Goal: Task Accomplishment & Management: Manage account settings

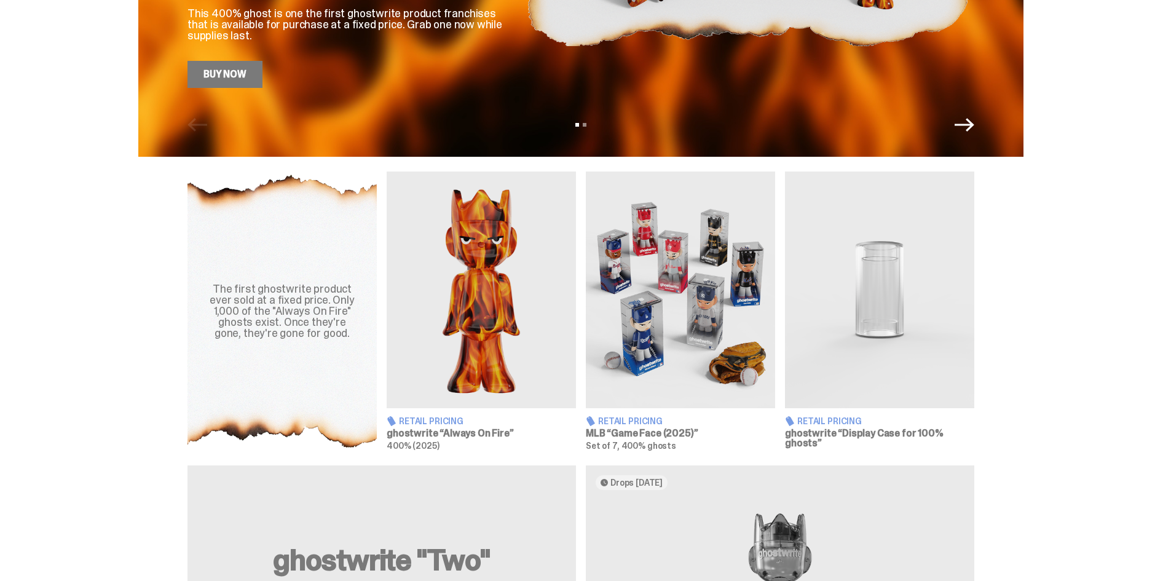
scroll to position [492, 0]
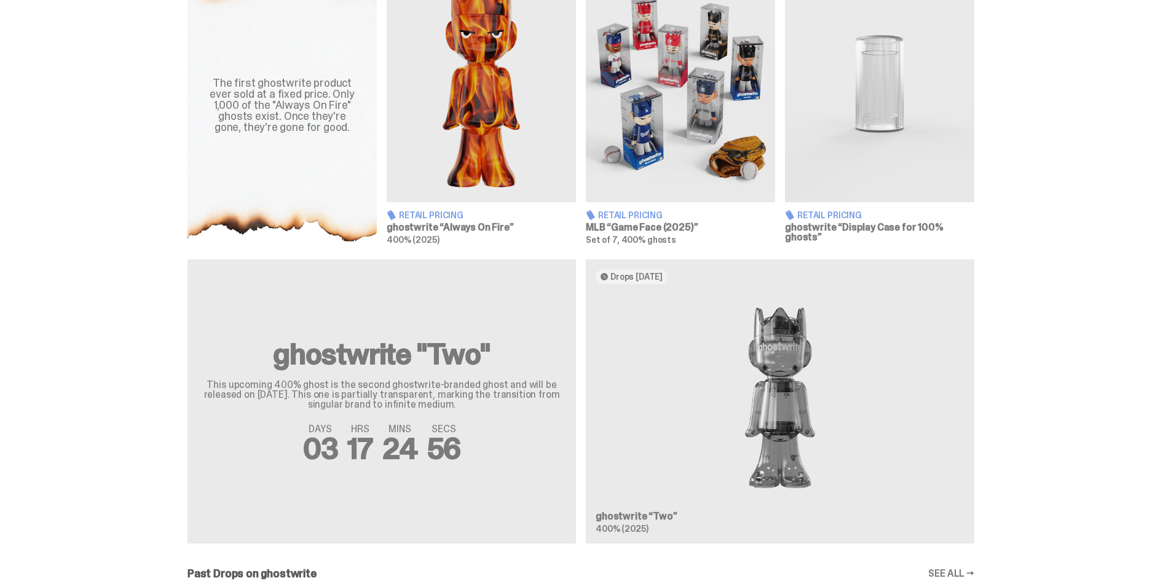
click at [724, 344] on div "ghostwrite "Two" This upcoming 400% ghost is the second ghostwrite-branded ghos…" at bounding box center [581, 407] width 886 height 294
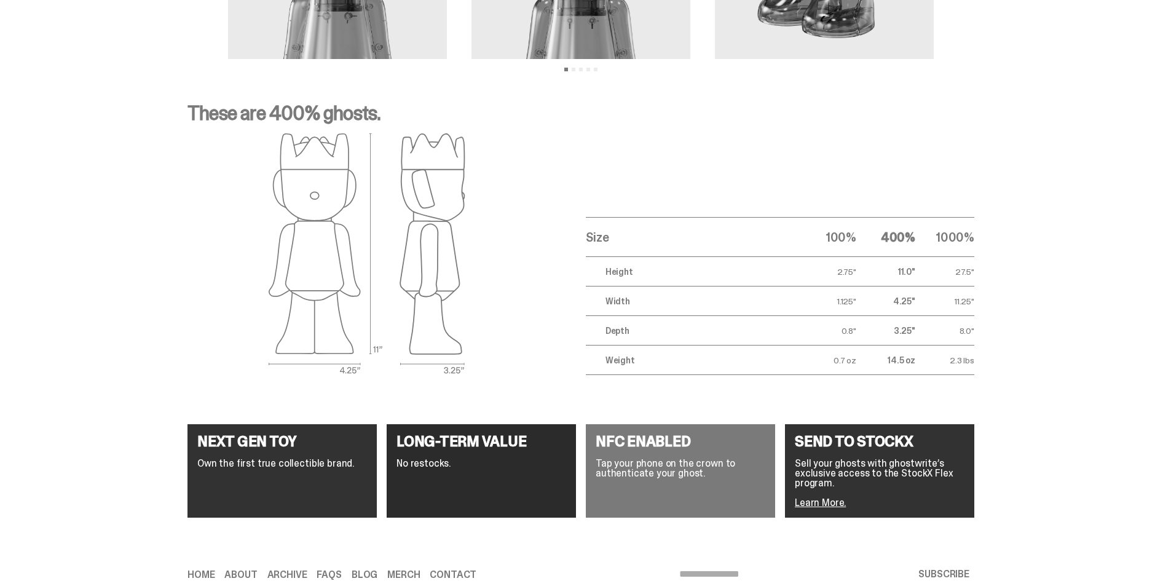
scroll to position [1491, 0]
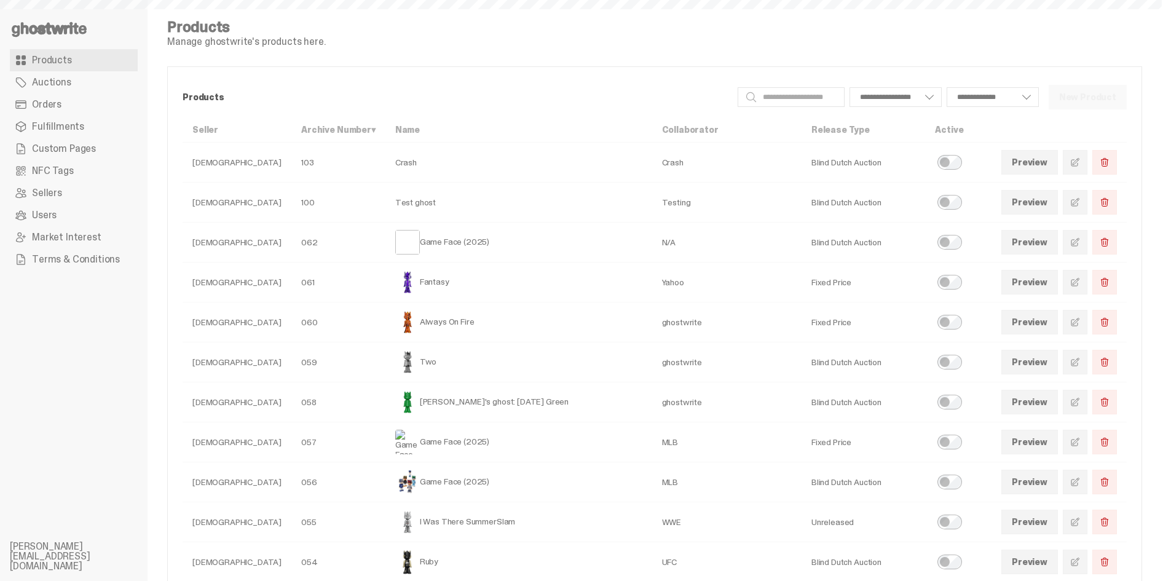
select select
click at [1080, 369] on link at bounding box center [1075, 362] width 25 height 25
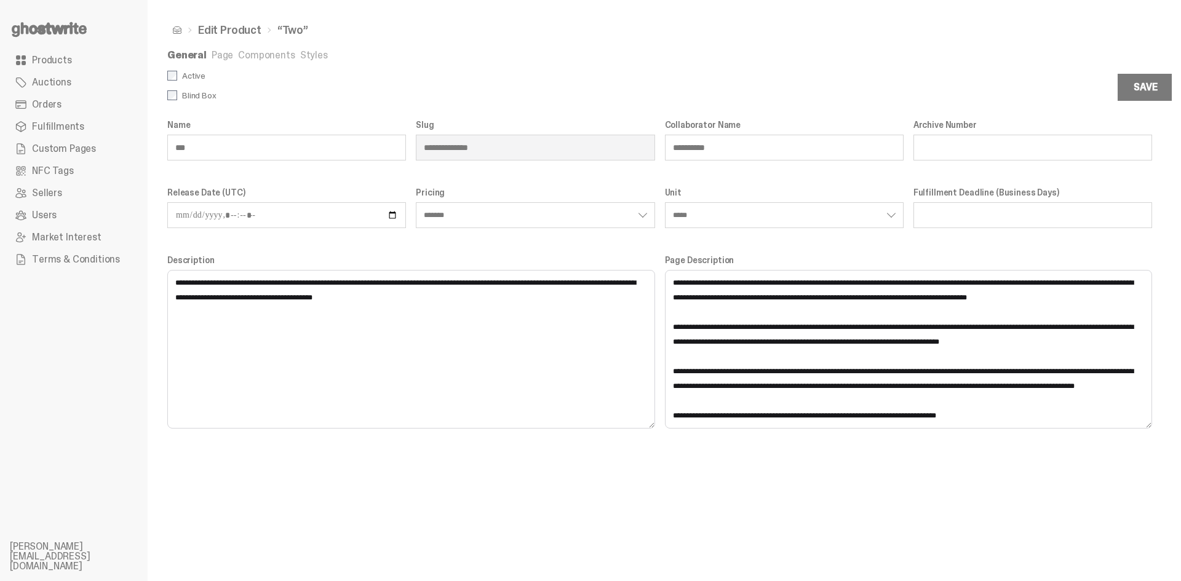
drag, startPoint x: 392, startPoint y: 303, endPoint x: 174, endPoint y: 278, distance: 219.1
click at [174, 278] on textarea "**********" at bounding box center [411, 349] width 488 height 159
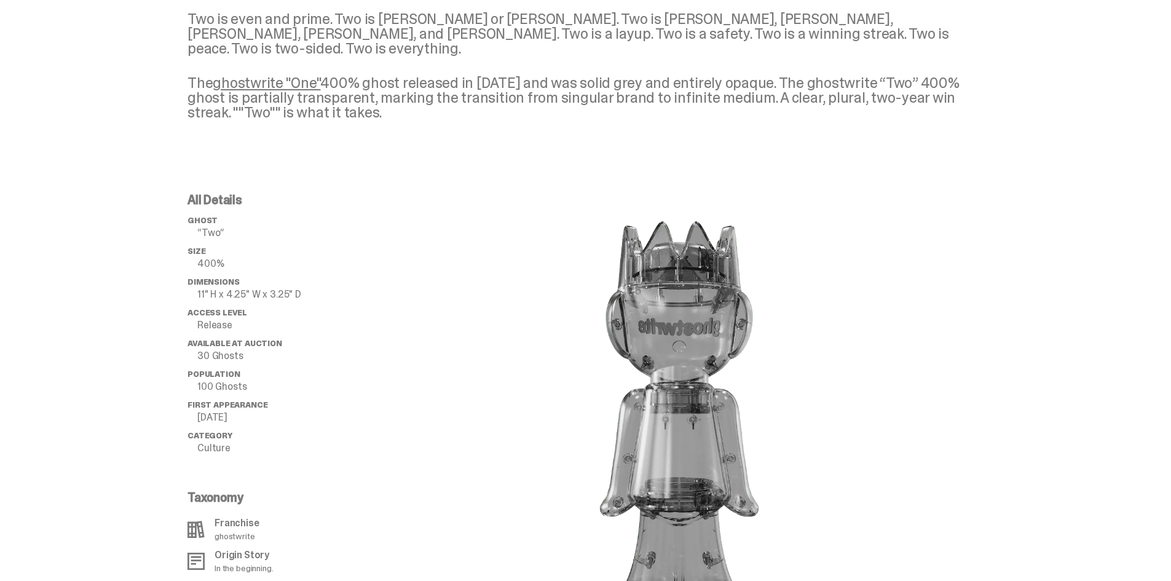
scroll to position [622, 0]
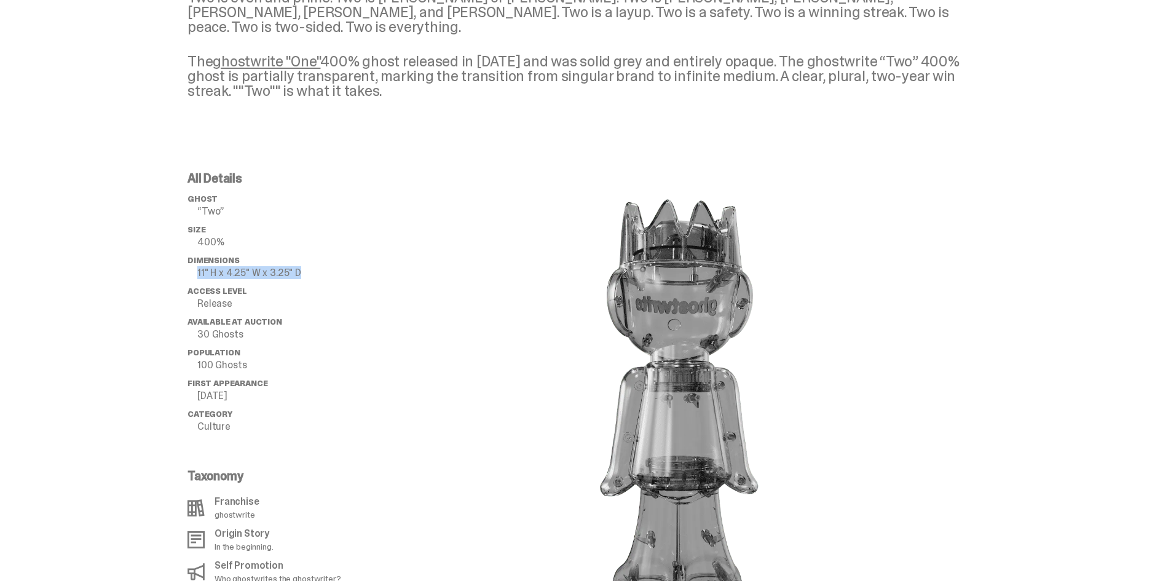
drag, startPoint x: 307, startPoint y: 259, endPoint x: 201, endPoint y: 263, distance: 106.4
click at [201, 263] on li "Dimensions 11" H x 4.25" W x 3.25" D" at bounding box center [286, 267] width 197 height 22
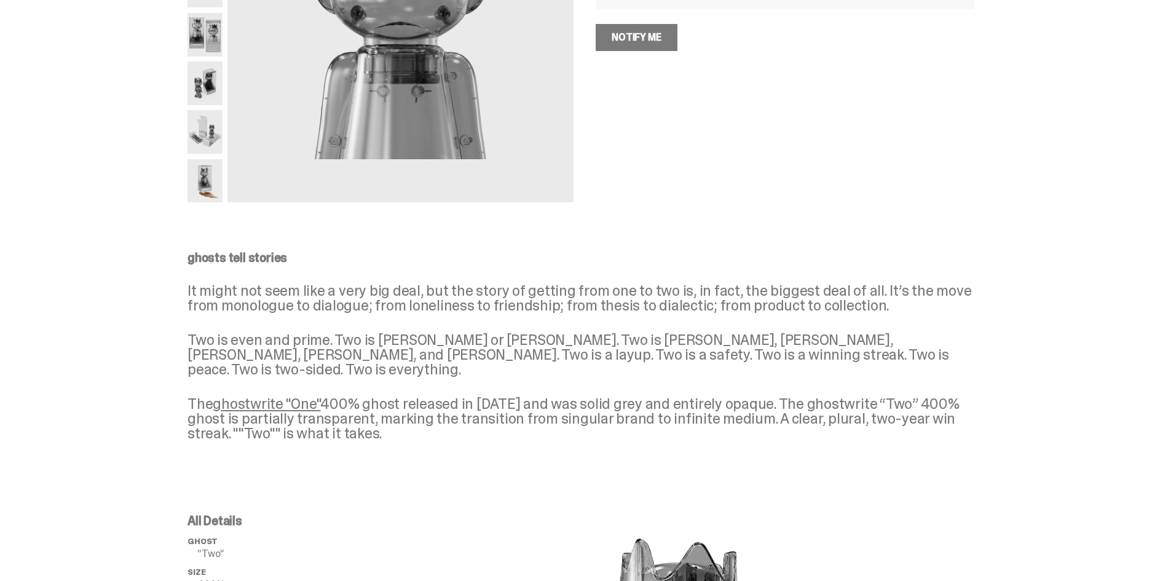
scroll to position [307, 0]
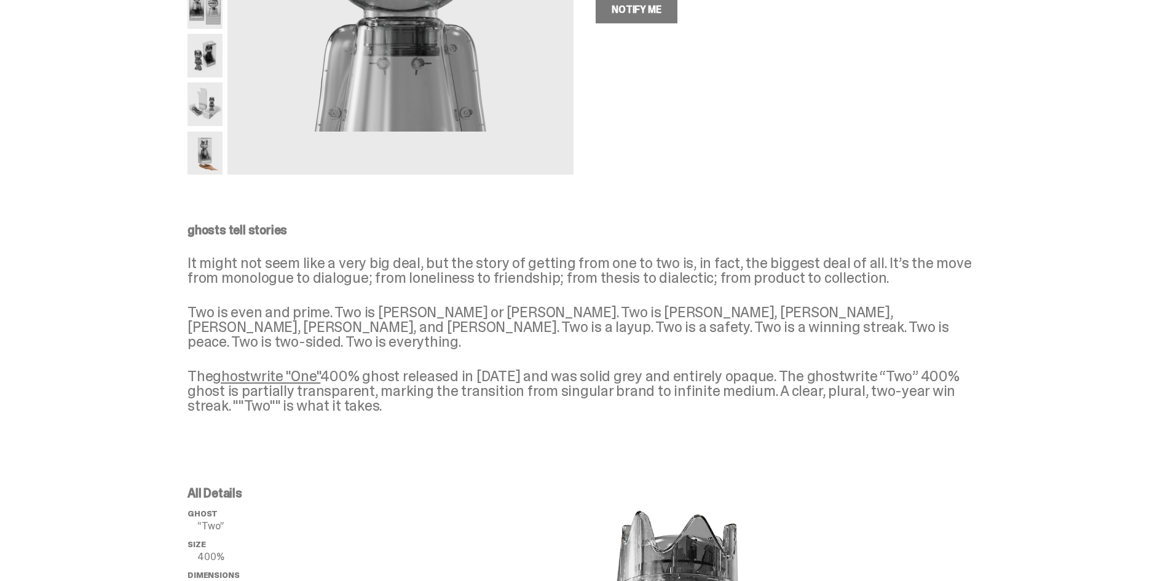
click at [242, 367] on link "ghostwrite "One"" at bounding box center [267, 376] width 108 height 19
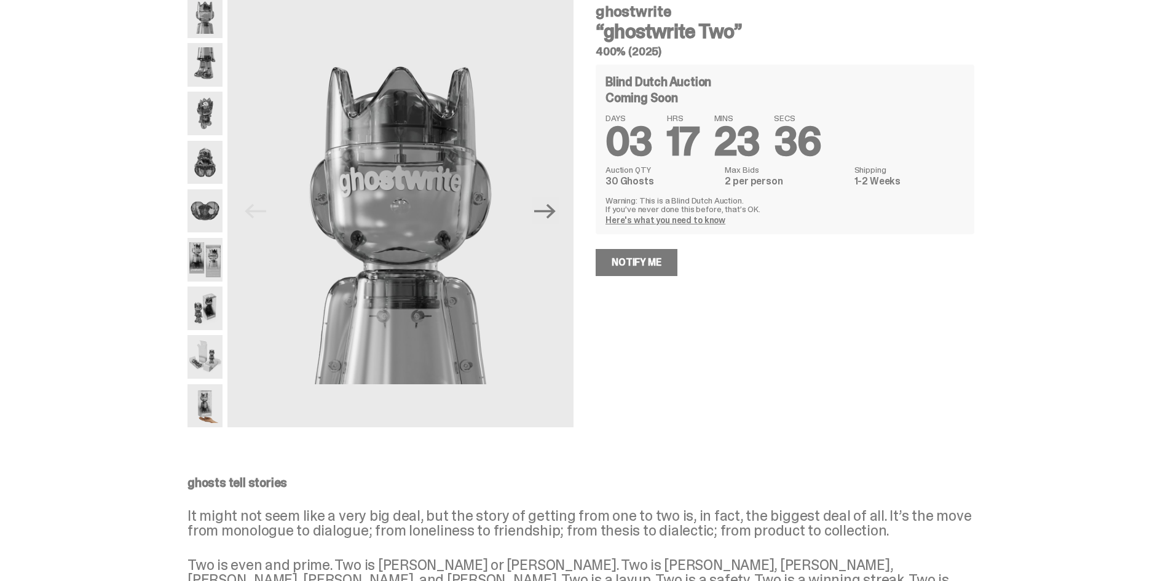
scroll to position [0, 0]
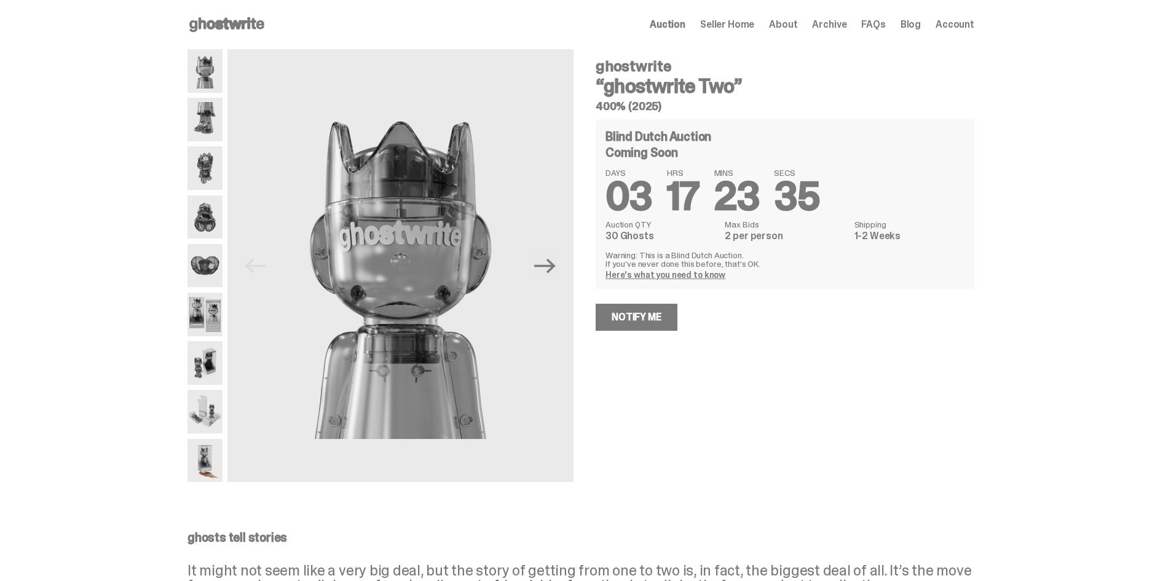
click at [751, 16] on div "Open main menu Home Auction Seller Home About Archive FAQs Blog Account" at bounding box center [581, 25] width 787 height 20
click at [750, 21] on span "Seller Home" at bounding box center [727, 25] width 54 height 10
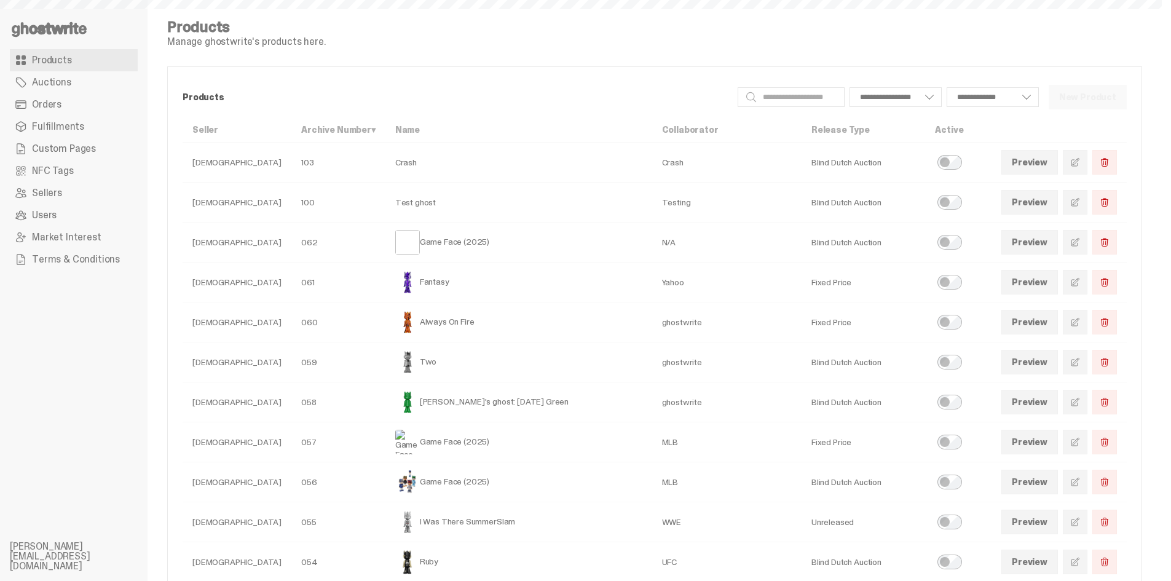
select select
click at [1076, 363] on link at bounding box center [1075, 362] width 25 height 25
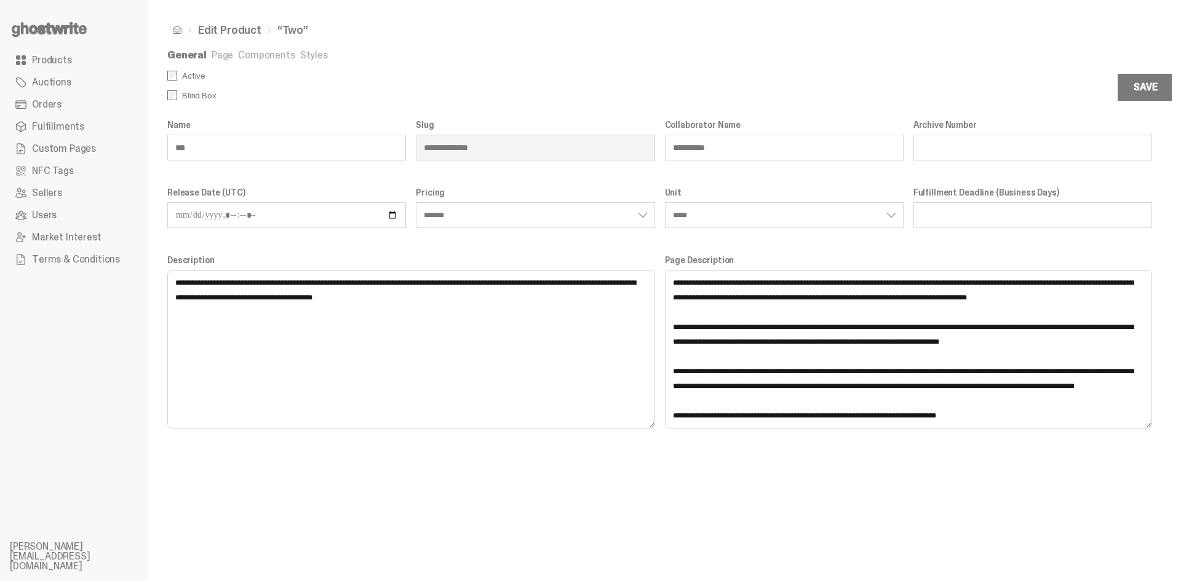
click at [212, 60] on link "Page" at bounding box center [223, 55] width 22 height 13
